Goal: Task Accomplishment & Management: Manage account settings

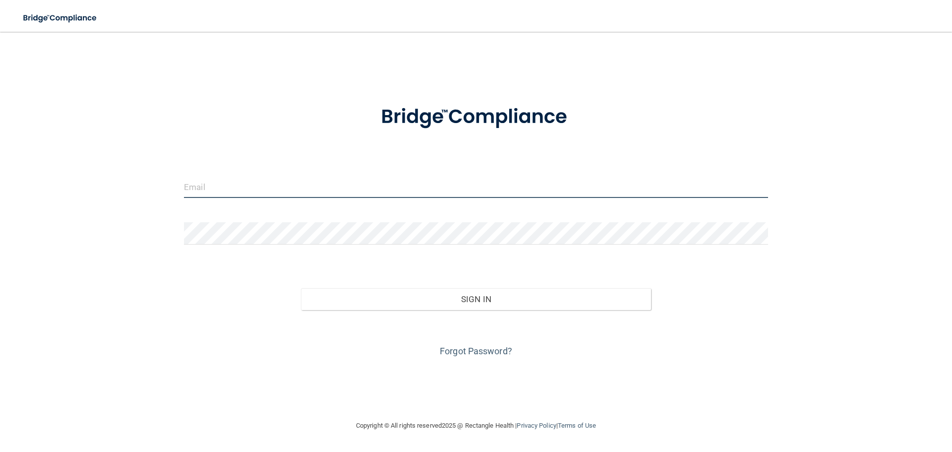
type input "[EMAIL_ADDRESS][DOMAIN_NAME]"
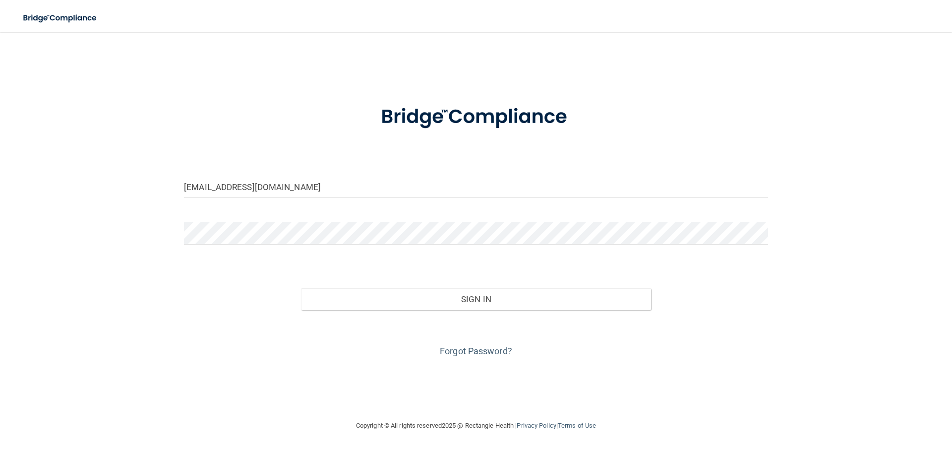
click at [456, 310] on div "Forgot Password?" at bounding box center [475, 335] width 599 height 50
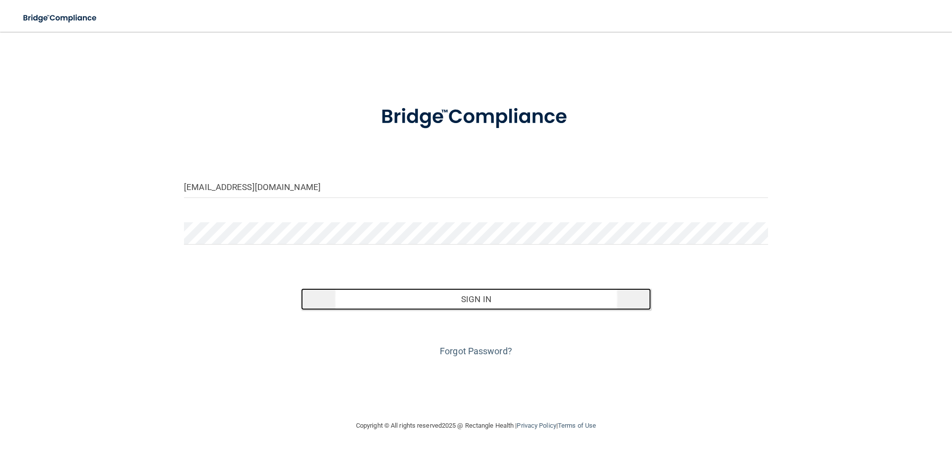
click at [470, 304] on button "Sign In" at bounding box center [476, 299] width 350 height 22
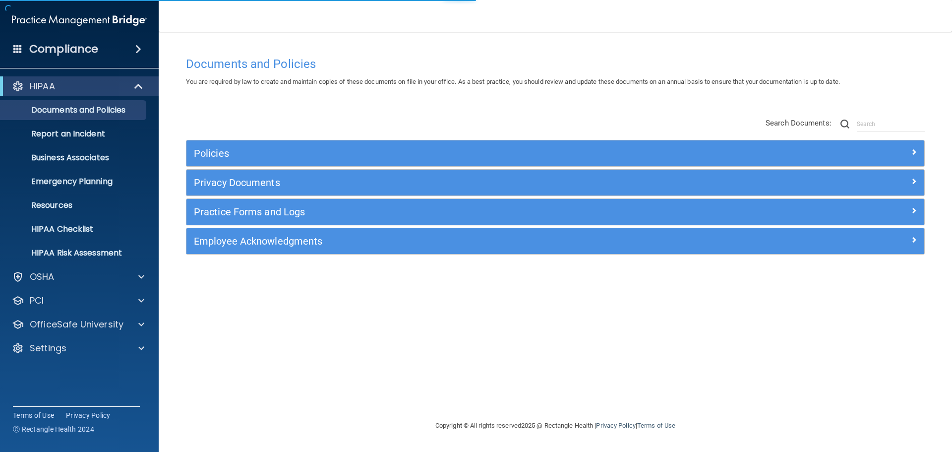
click at [92, 339] on div "Settings" at bounding box center [79, 348] width 159 height 20
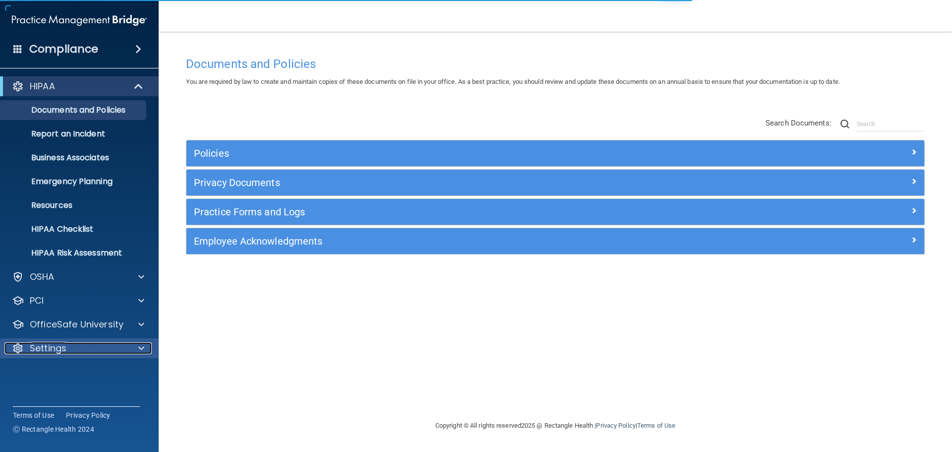
click at [69, 346] on div "Settings" at bounding box center [65, 348] width 123 height 12
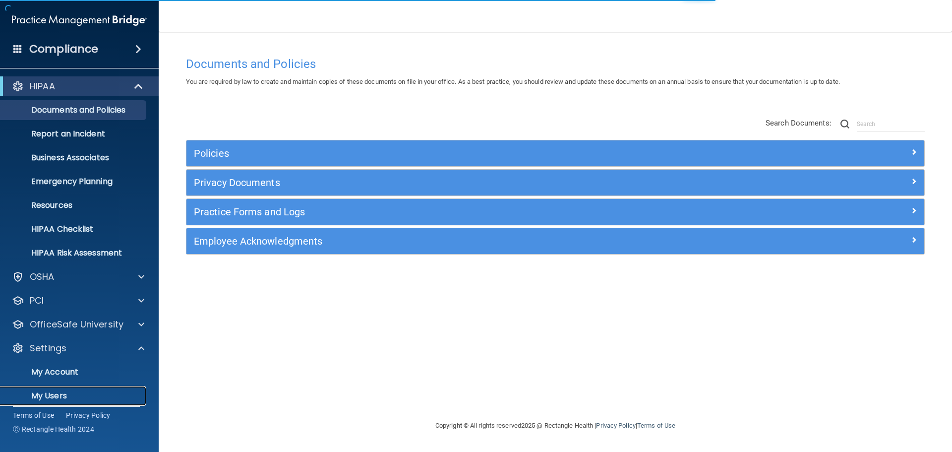
click at [58, 393] on p "My Users" at bounding box center [73, 396] width 135 height 10
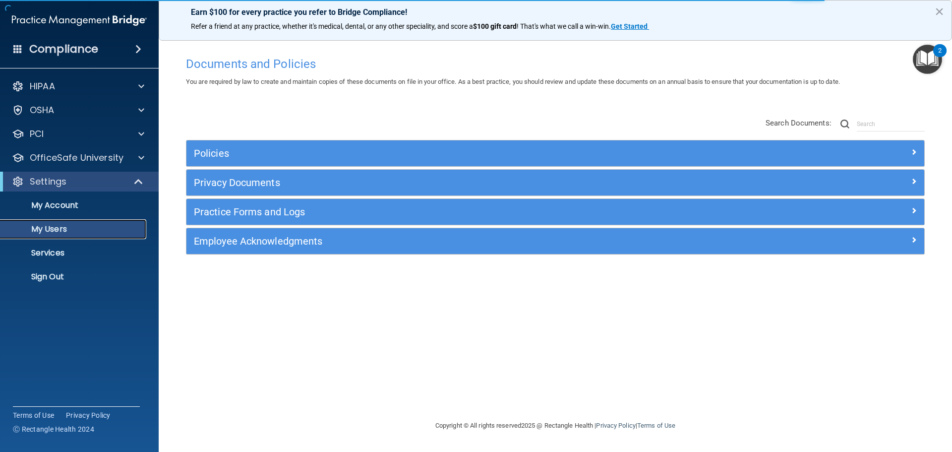
select select "20"
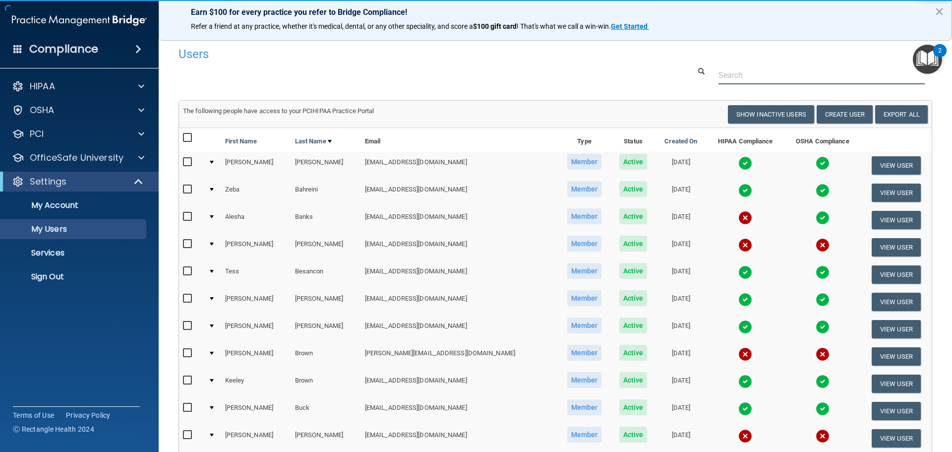
click at [733, 77] on input "text" at bounding box center [821, 75] width 206 height 18
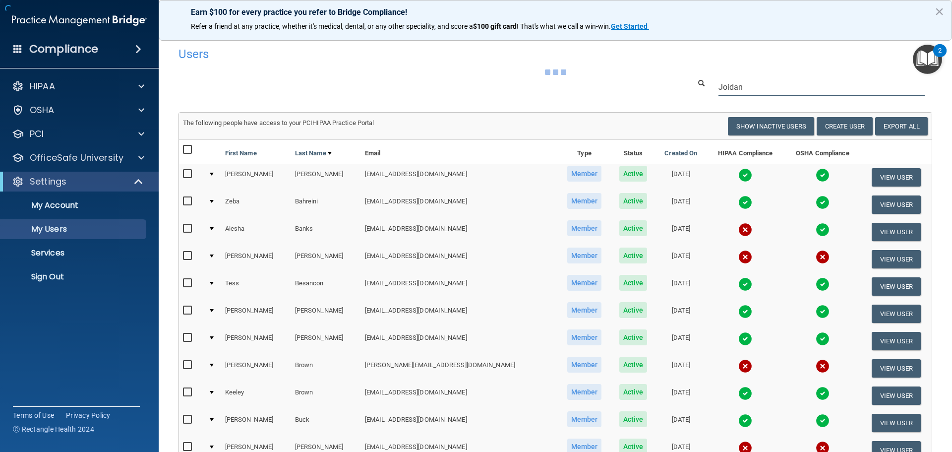
type input "Joidan"
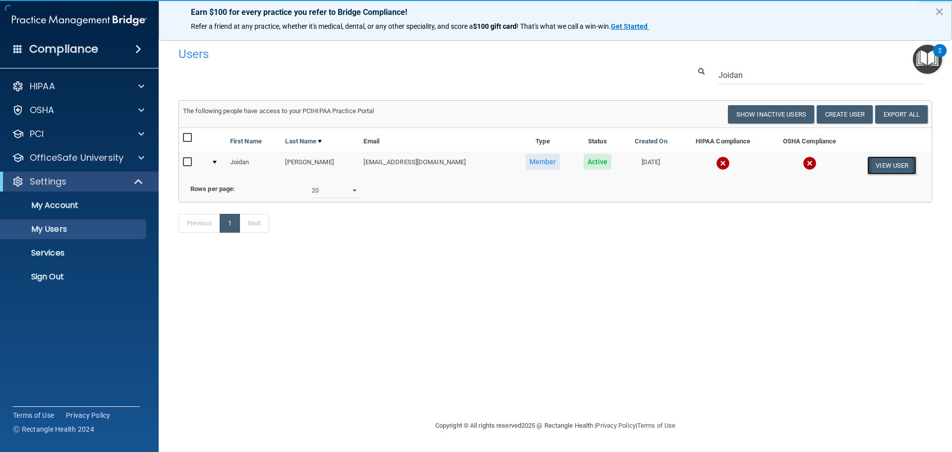
click at [907, 170] on button "View User" at bounding box center [891, 165] width 49 height 18
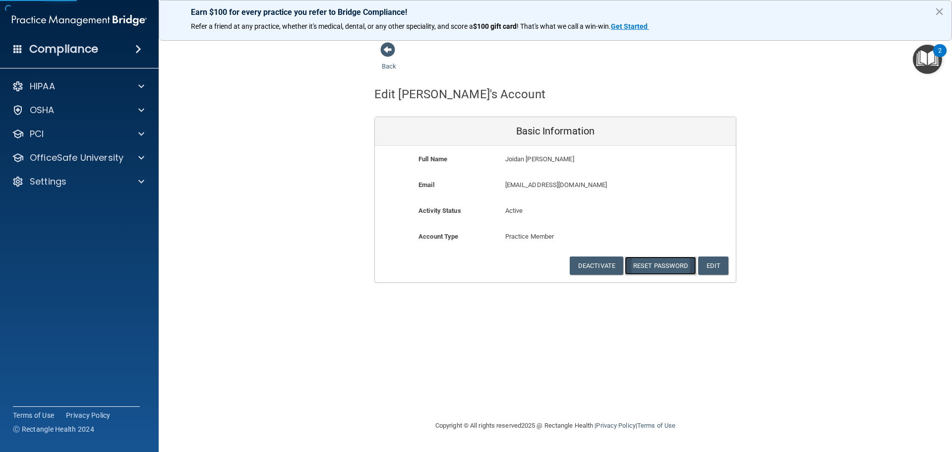
click at [647, 268] on button "Reset Password" at bounding box center [659, 265] width 71 height 18
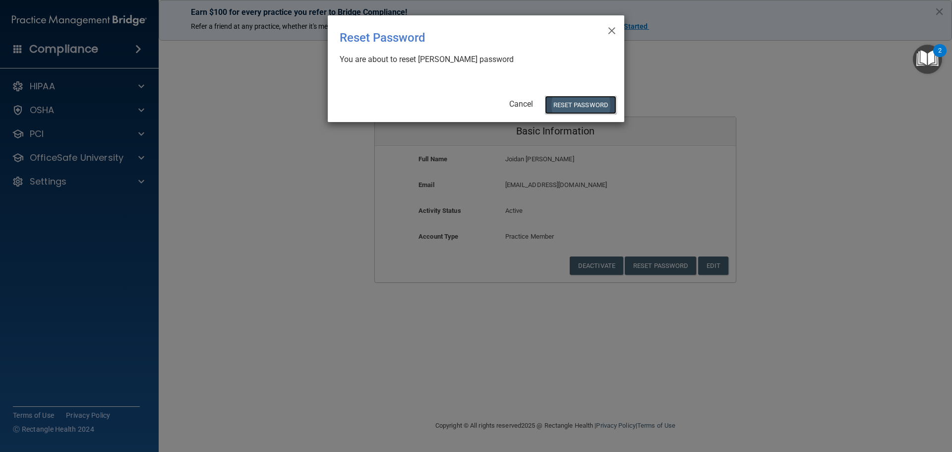
click at [566, 107] on button "Reset Password" at bounding box center [580, 105] width 71 height 18
click at [574, 110] on button "Reset Password" at bounding box center [580, 105] width 71 height 18
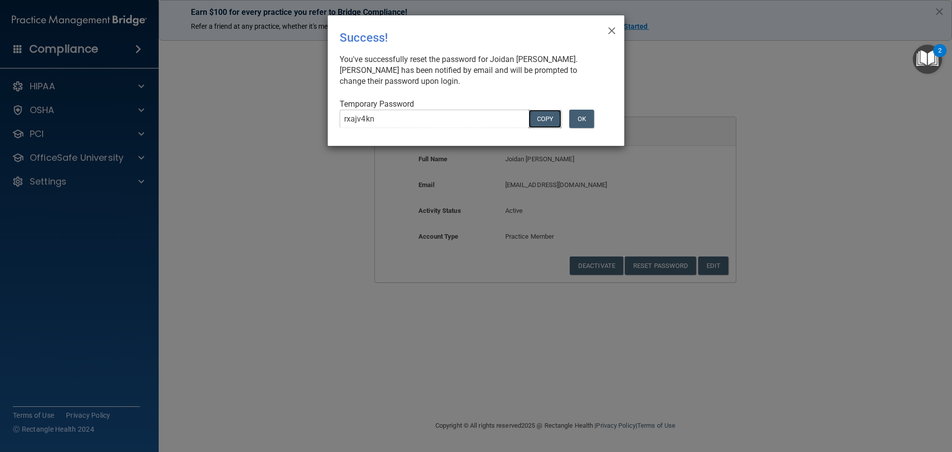
click at [546, 114] on button "COPY" at bounding box center [544, 119] width 33 height 18
click at [575, 117] on button "OK" at bounding box center [581, 119] width 25 height 18
click at [550, 113] on button "COPY" at bounding box center [544, 119] width 33 height 18
click at [580, 116] on button "OK" at bounding box center [581, 119] width 25 height 18
